Goal: Task Accomplishment & Management: Manage account settings

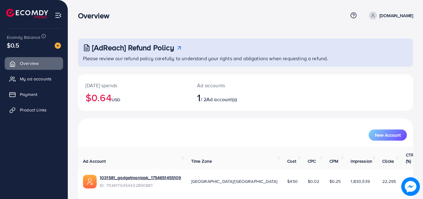
scroll to position [15, 0]
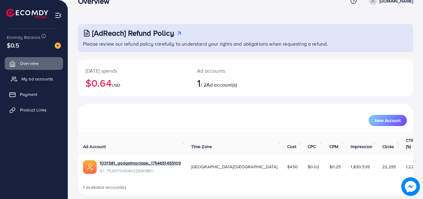
click at [39, 78] on span "My ad accounts" at bounding box center [37, 79] width 32 height 6
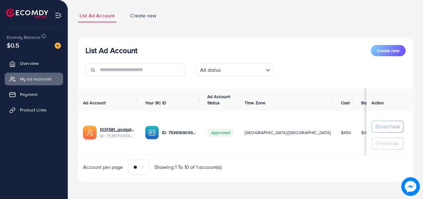
scroll to position [37, 0]
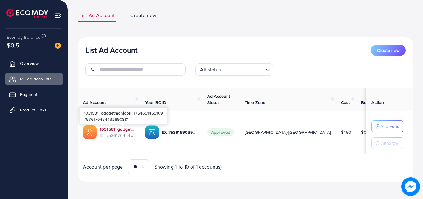
click at [135, 127] on link "1031581_gadgetmaniapk_1754651455109" at bounding box center [117, 129] width 35 height 6
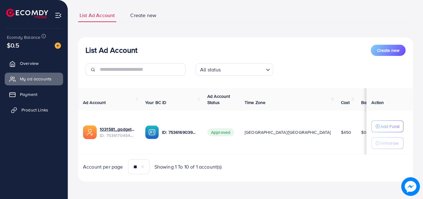
click at [28, 108] on span "Product Links" at bounding box center [34, 110] width 27 height 6
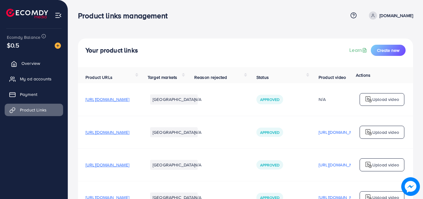
click at [42, 63] on link "Overview" at bounding box center [34, 63] width 58 height 12
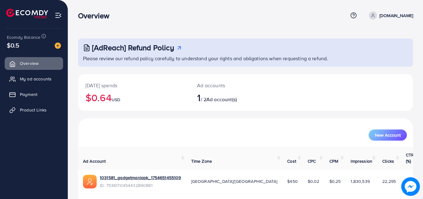
click at [59, 18] on img at bounding box center [58, 15] width 7 height 7
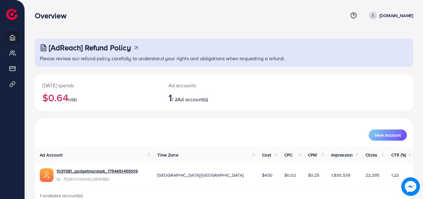
click at [375, 16] on icon at bounding box center [373, 15] width 4 height 4
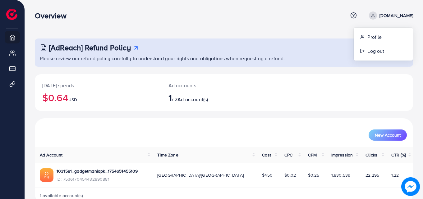
click at [375, 16] on icon at bounding box center [373, 15] width 4 height 4
